Goal: Navigation & Orientation: Find specific page/section

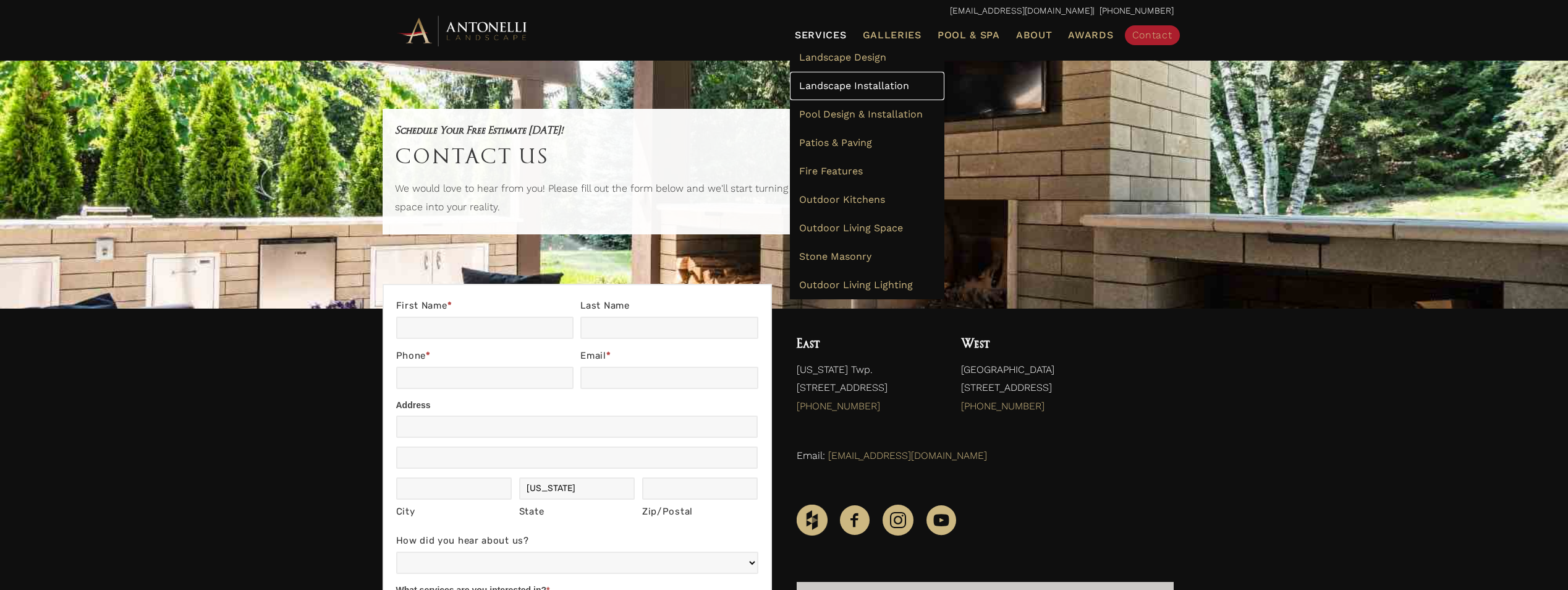
click at [839, 83] on span "Landscape Installation" at bounding box center [854, 85] width 110 height 12
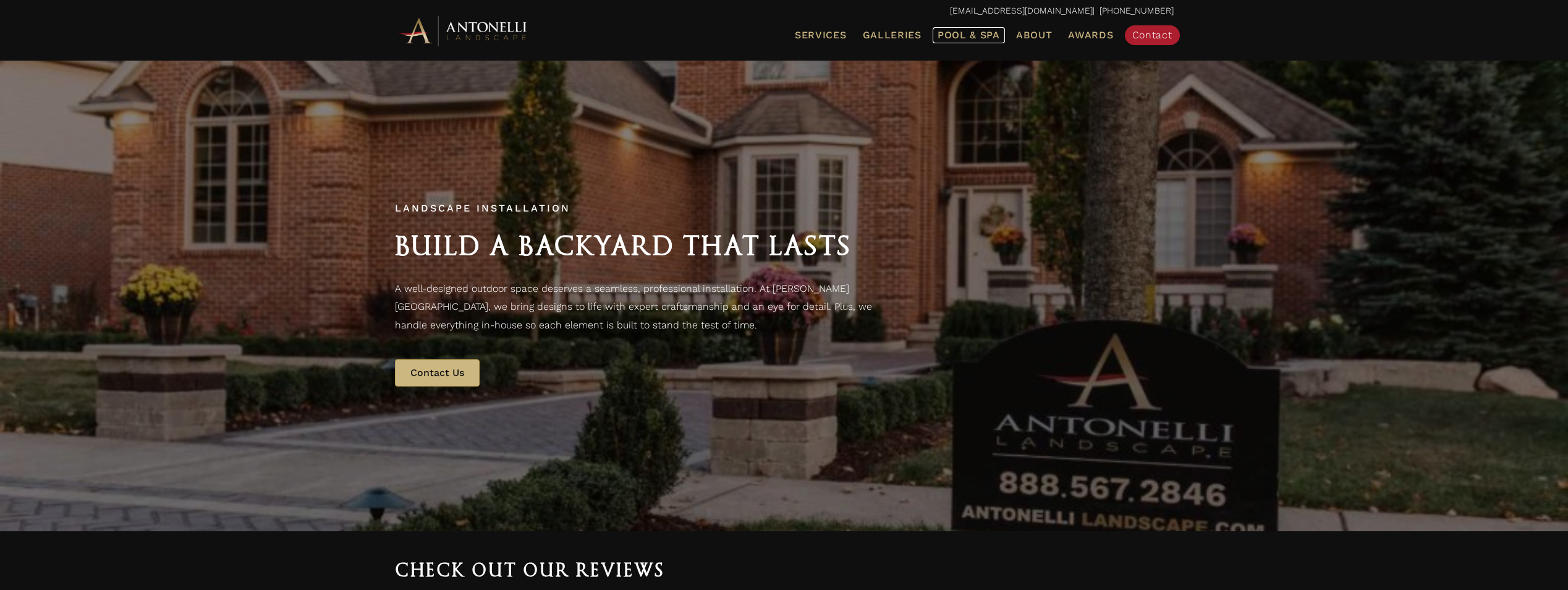
click at [966, 34] on span "Pool & Spa" at bounding box center [968, 35] width 63 height 12
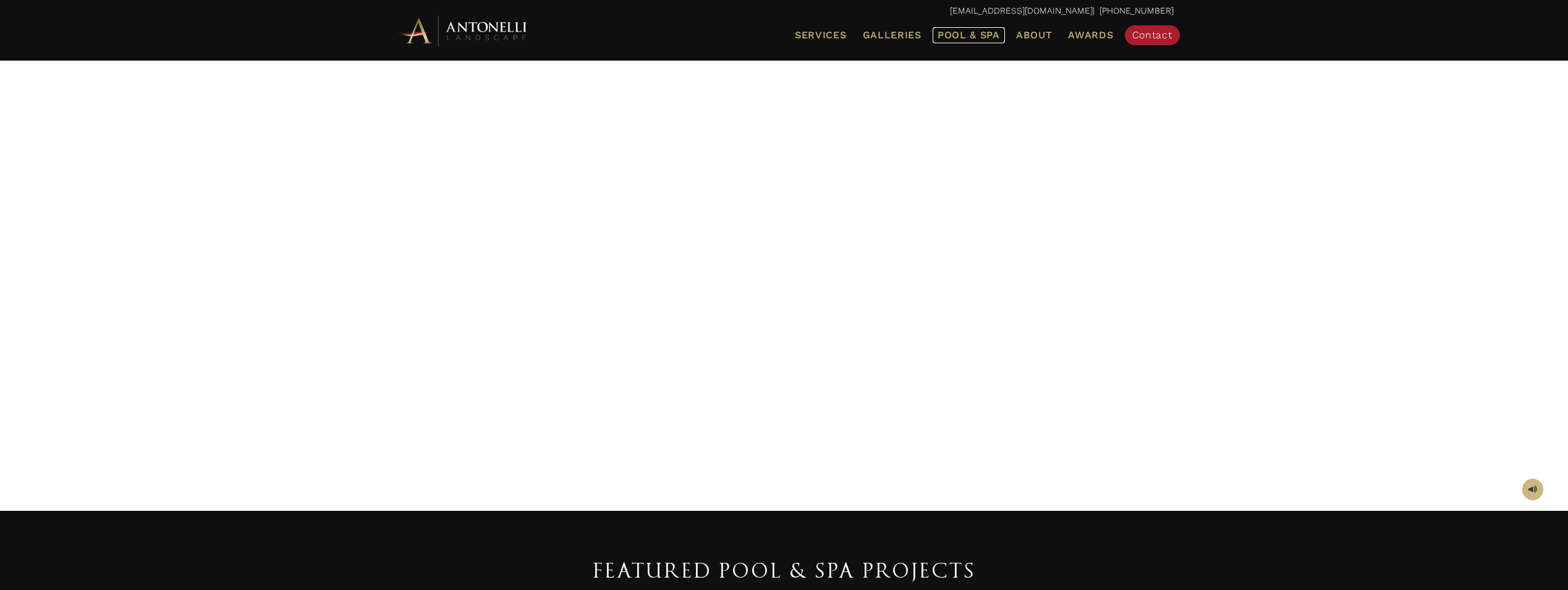
click at [964, 30] on span "Pool & Spa" at bounding box center [968, 35] width 63 height 12
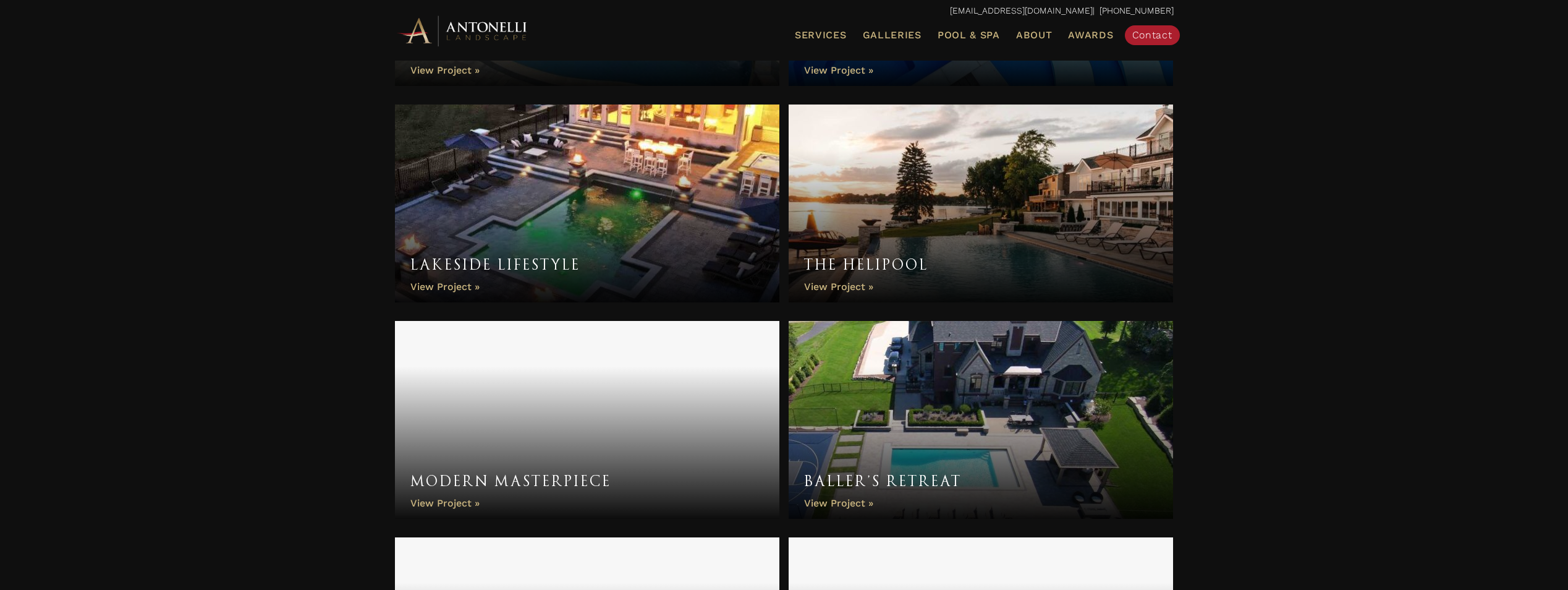
scroll to position [2952, 0]
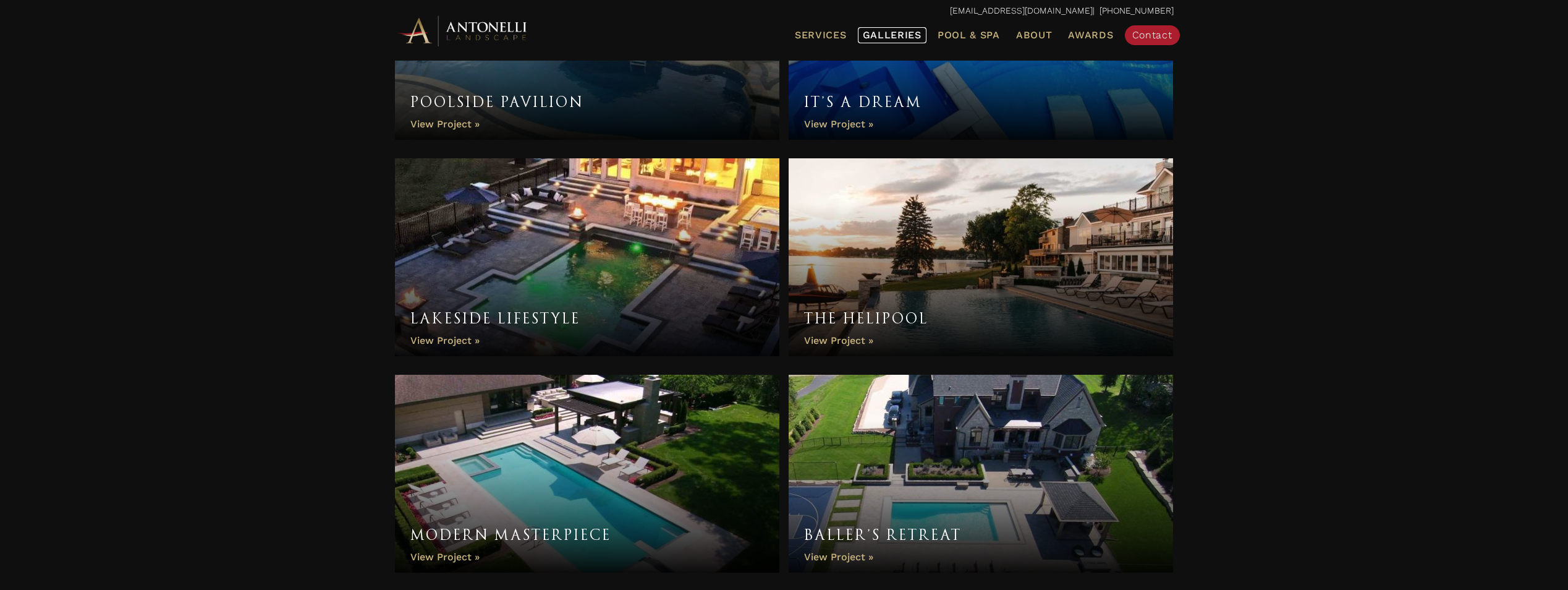
drag, startPoint x: 899, startPoint y: 28, endPoint x: 897, endPoint y: 38, distance: 10.2
click at [899, 28] on link "Galleries" at bounding box center [892, 35] width 68 height 16
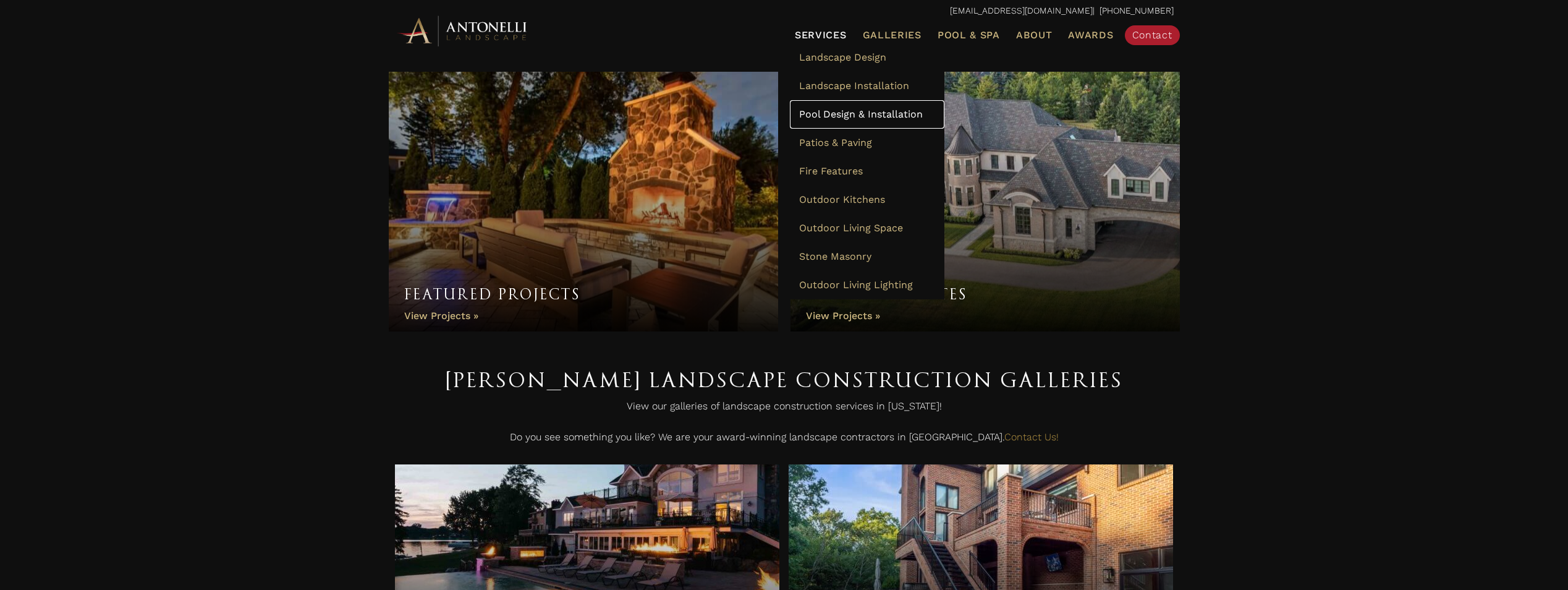
click at [852, 116] on span "Pool Design & Installation" at bounding box center [861, 114] width 123 height 12
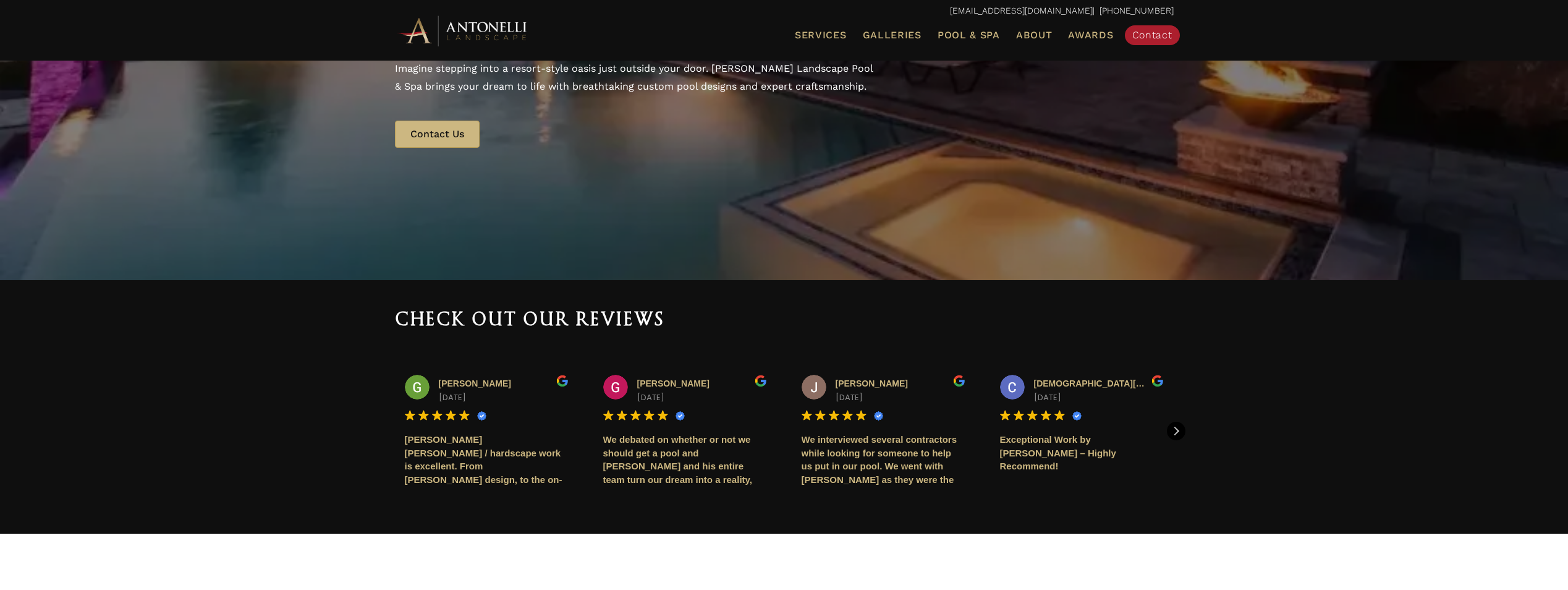
scroll to position [248, 0]
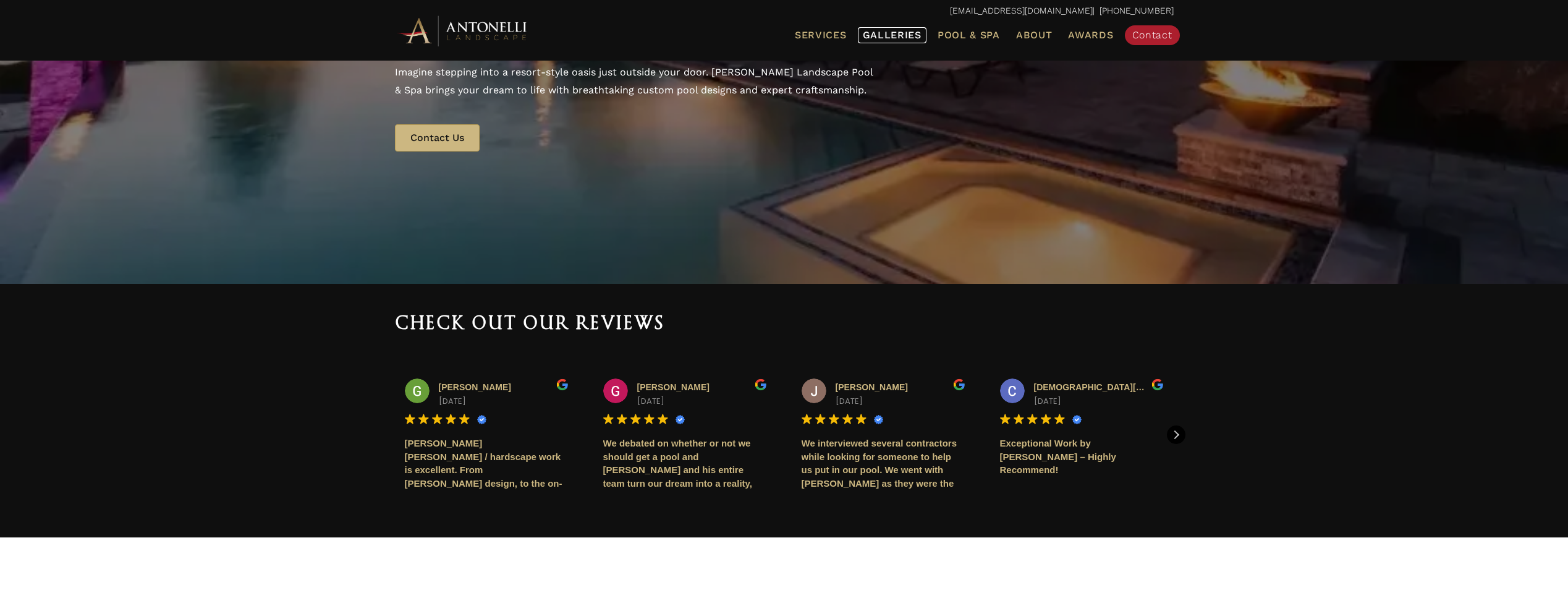
click at [910, 31] on span "Galleries" at bounding box center [892, 35] width 59 height 12
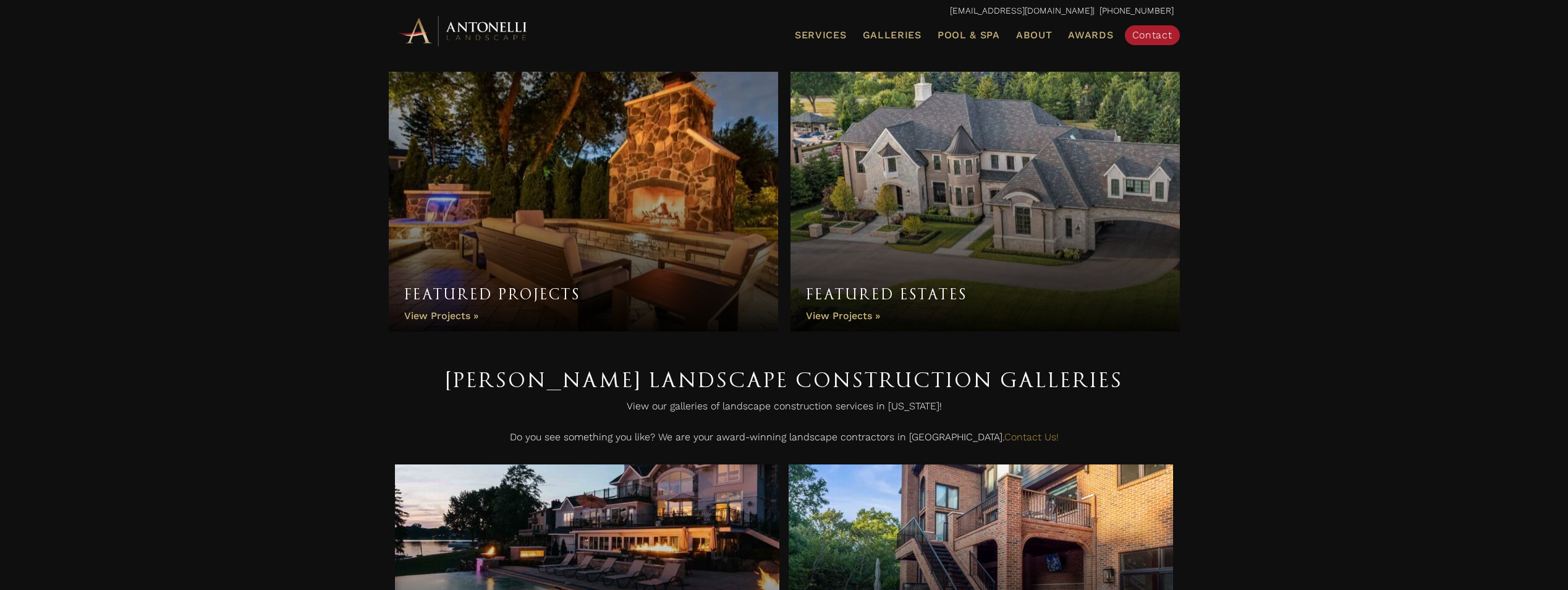
drag, startPoint x: 1378, startPoint y: 161, endPoint x: 1320, endPoint y: 149, distance: 59.2
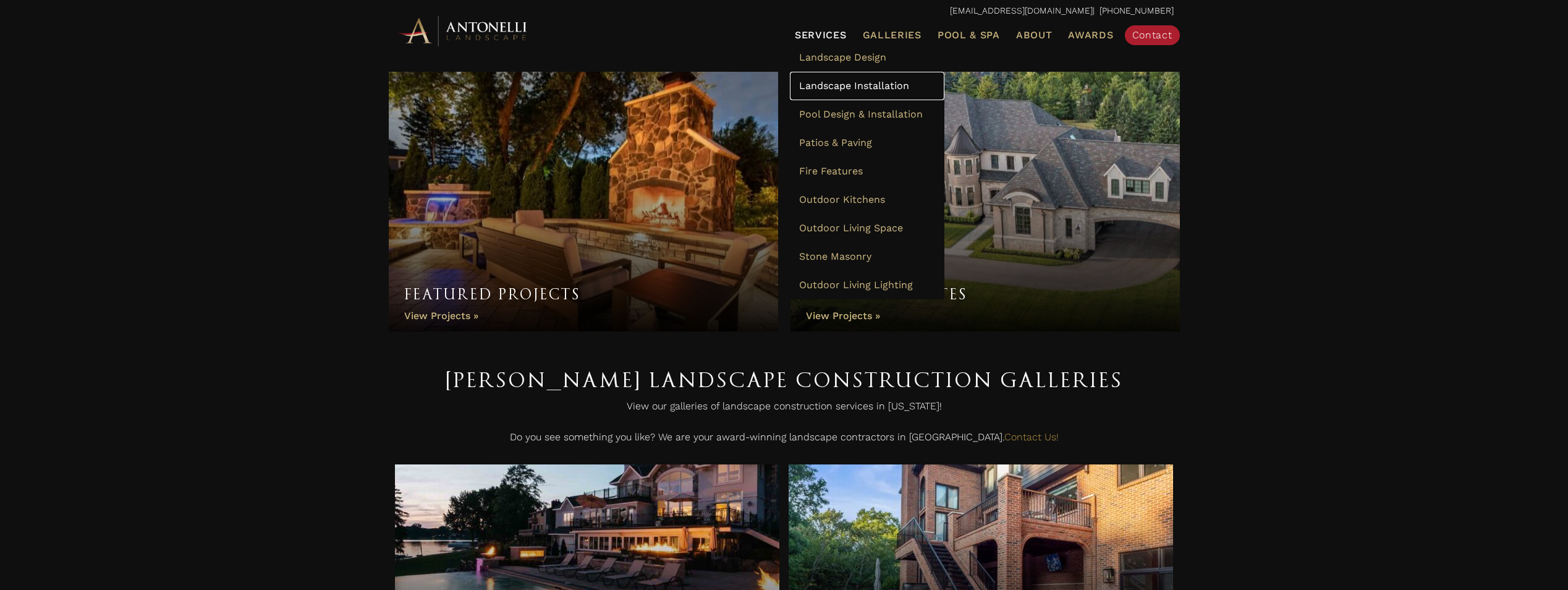
click at [853, 88] on span "Landscape Installation" at bounding box center [854, 85] width 110 height 12
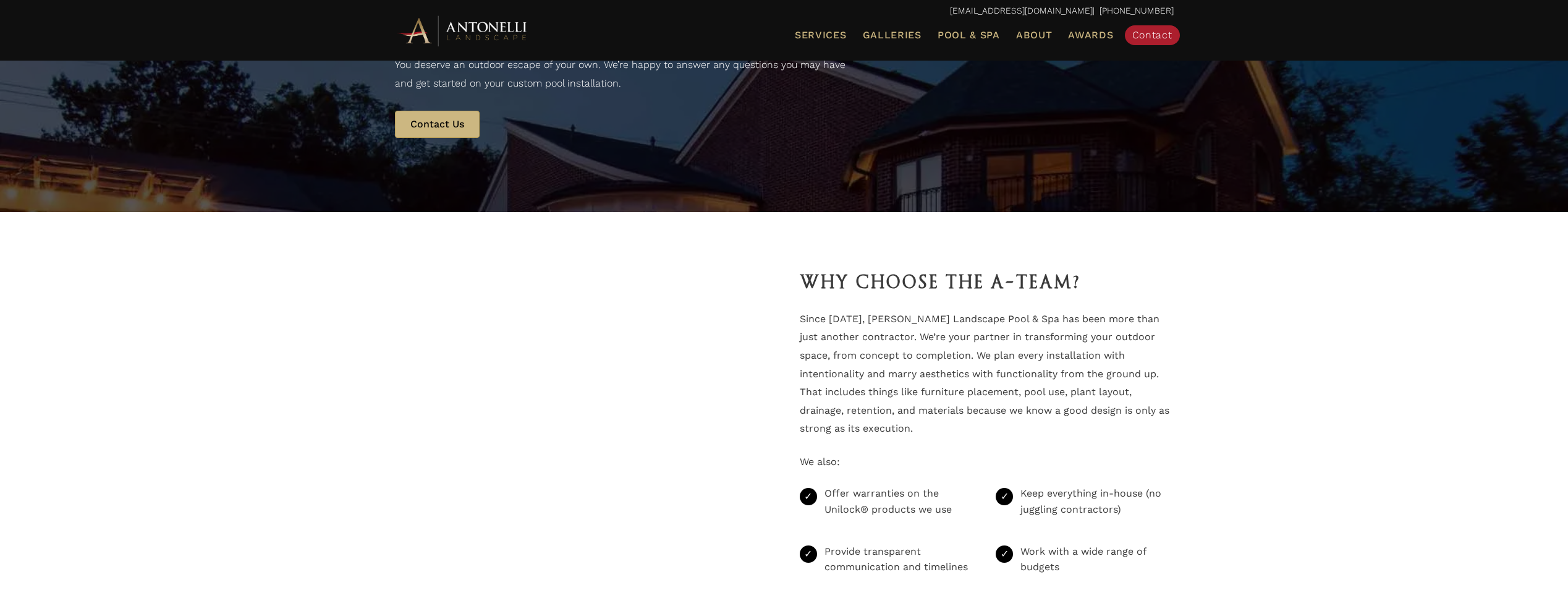
scroll to position [2041, 0]
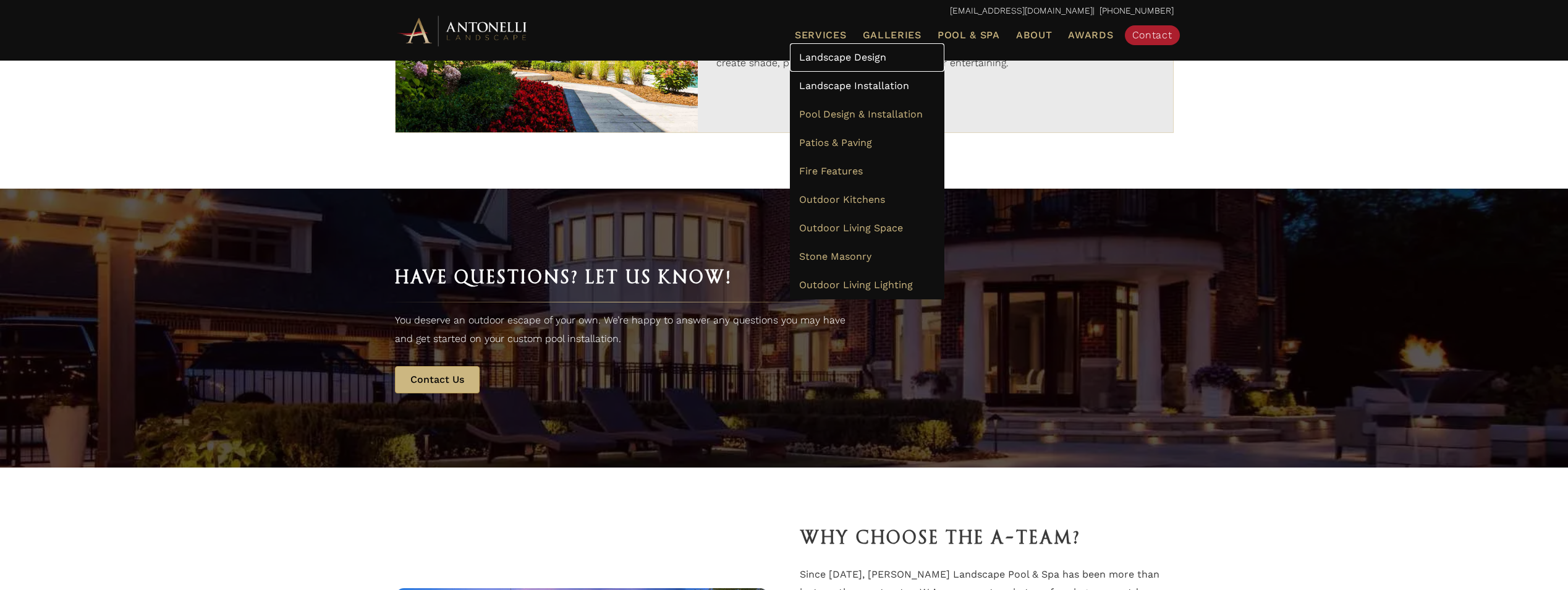
click at [834, 50] on link "Landscape Design" at bounding box center [867, 57] width 154 height 28
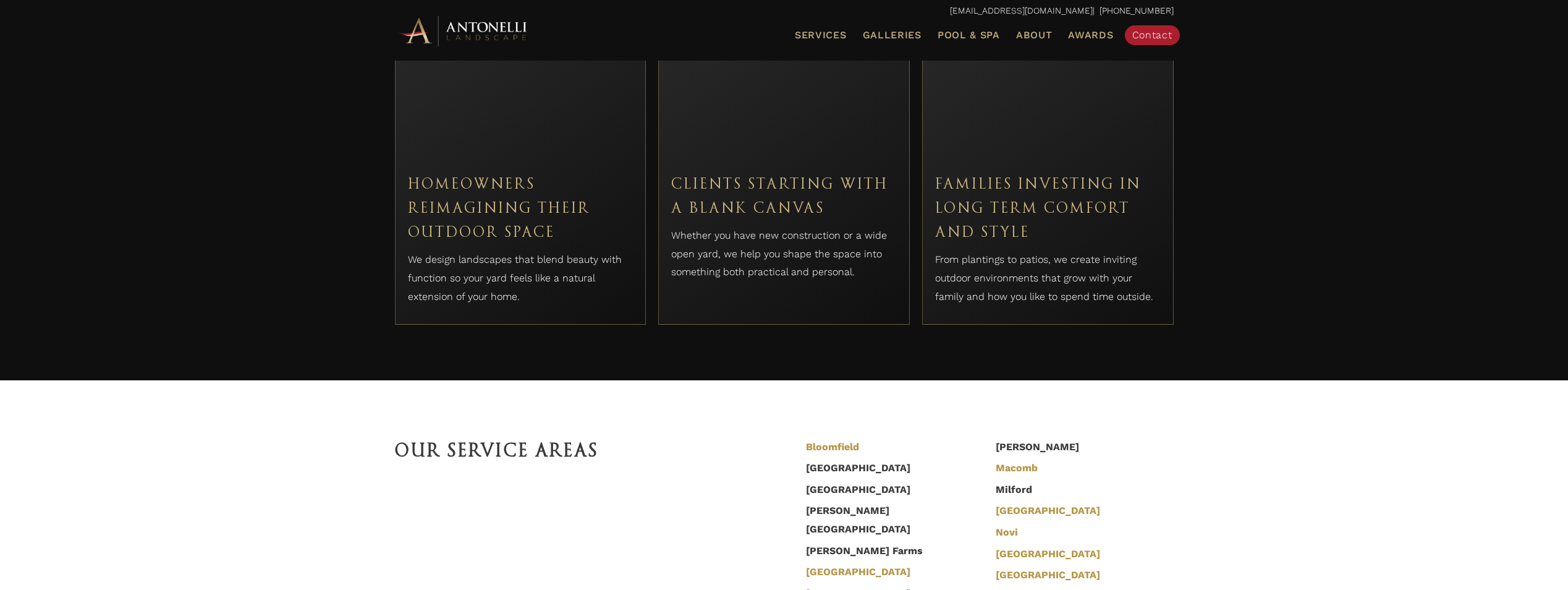
scroll to position [3525, 0]
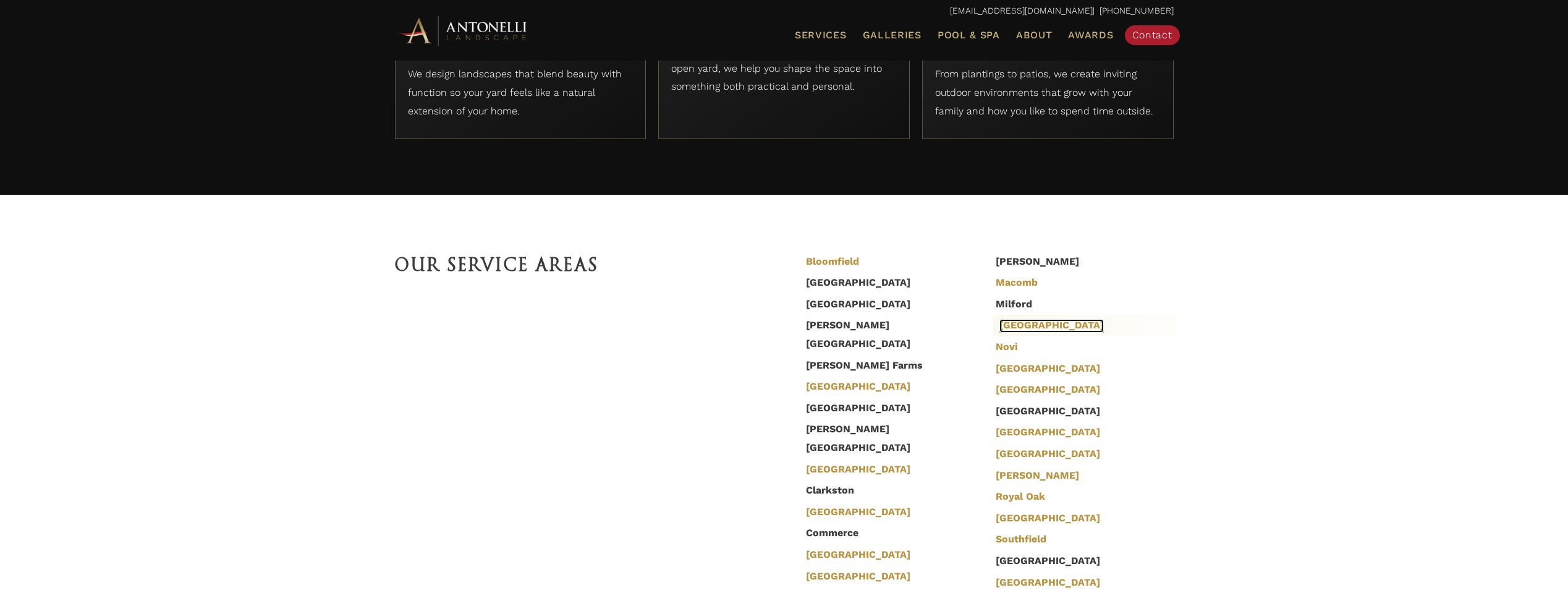
click at [1017, 328] on link "[GEOGRAPHIC_DATA]" at bounding box center [1052, 325] width 104 height 13
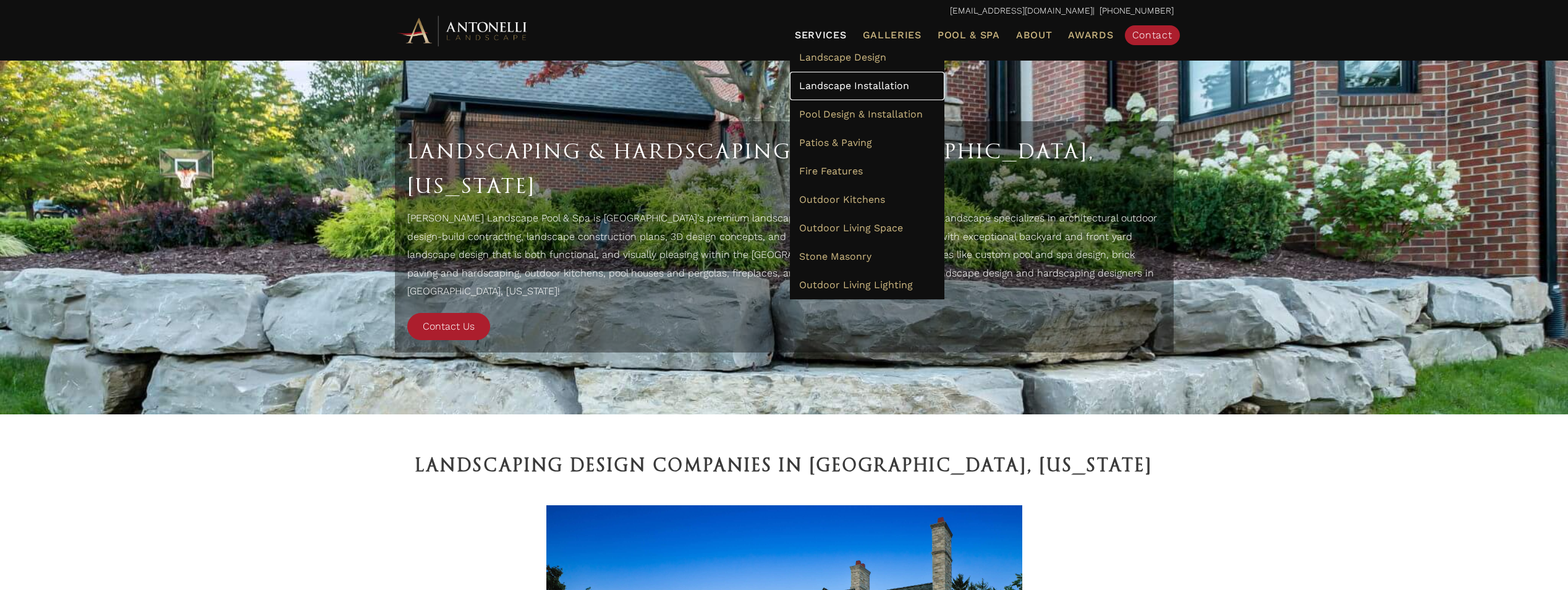
click at [861, 92] on link "Landscape Installation" at bounding box center [867, 86] width 154 height 28
